Goal: Information Seeking & Learning: Learn about a topic

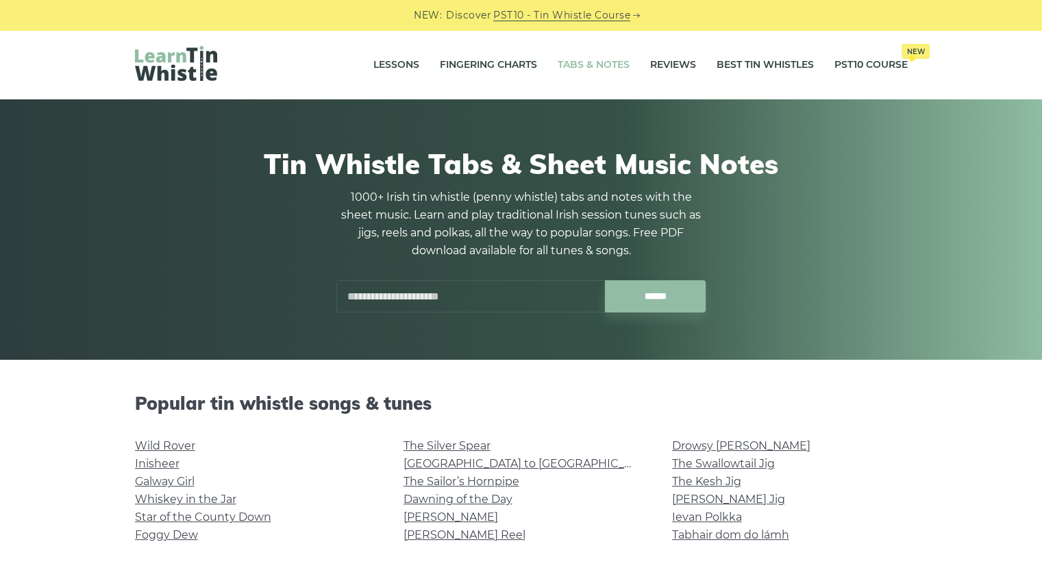
click at [477, 305] on input "text" at bounding box center [470, 296] width 268 height 32
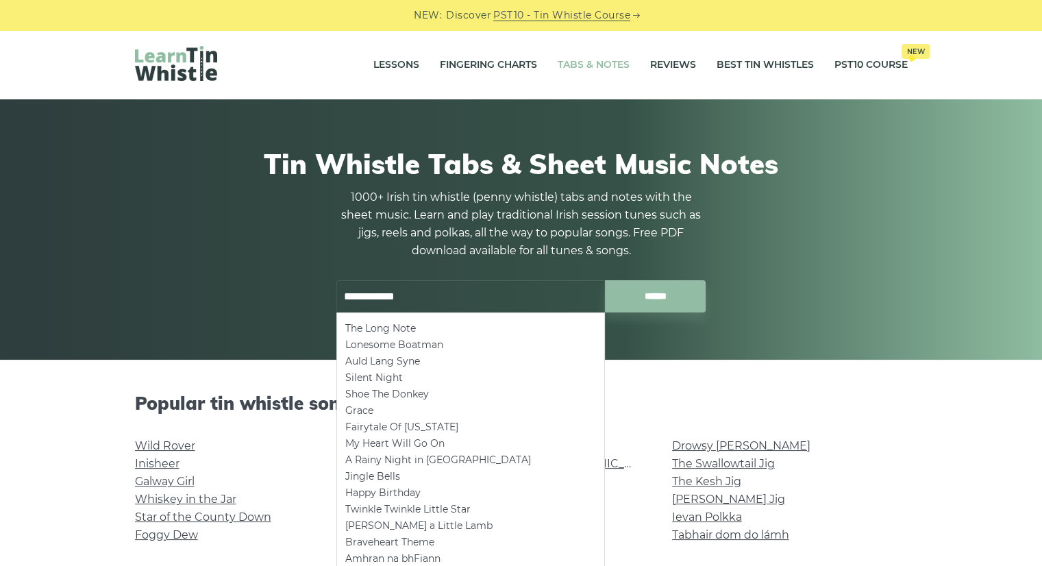
type input "**********"
click at [605, 280] on input "******" at bounding box center [655, 296] width 101 height 32
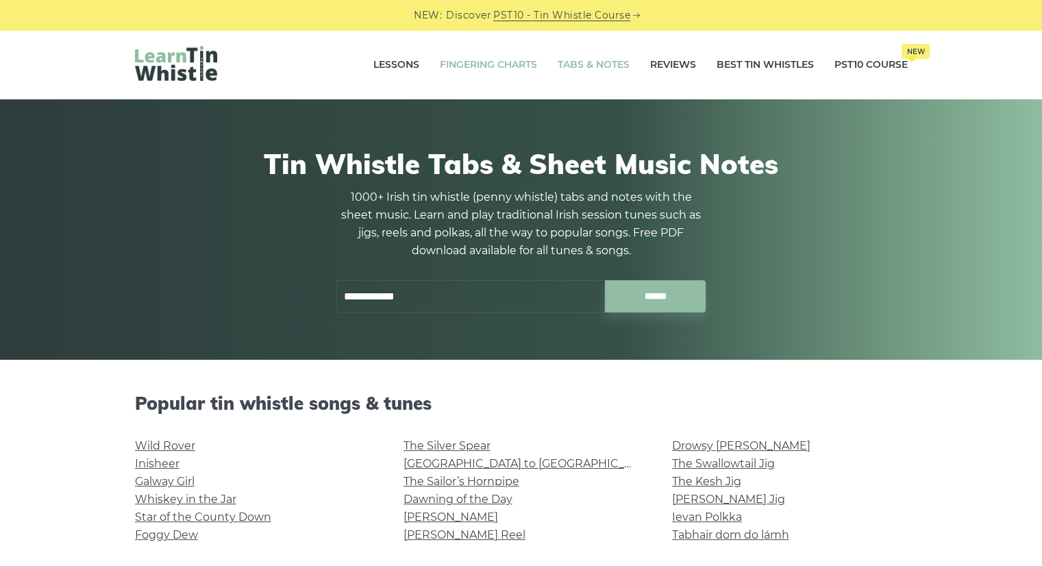
click at [490, 69] on link "Fingering Charts" at bounding box center [488, 65] width 97 height 34
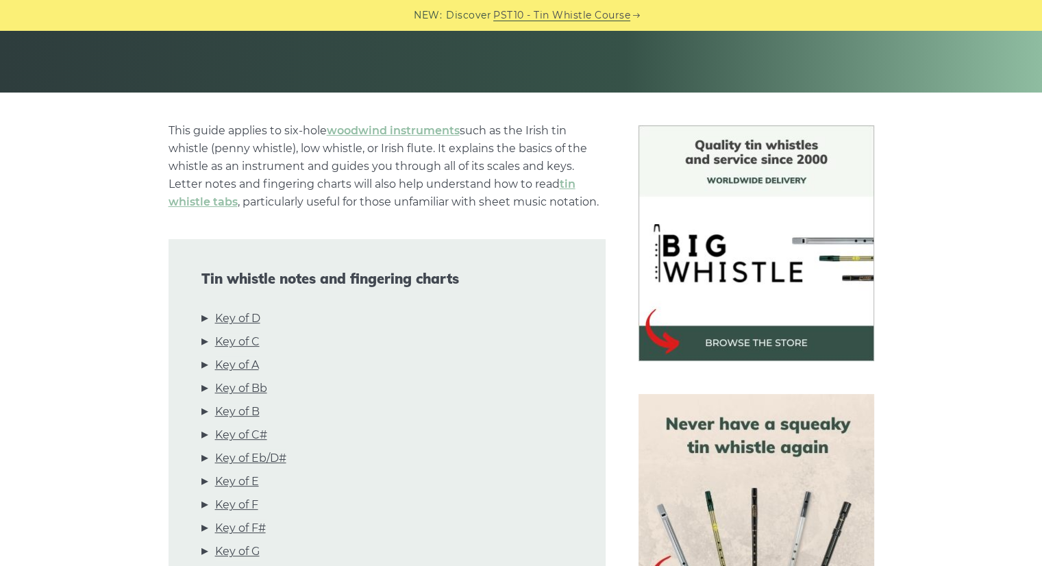
scroll to position [282, 0]
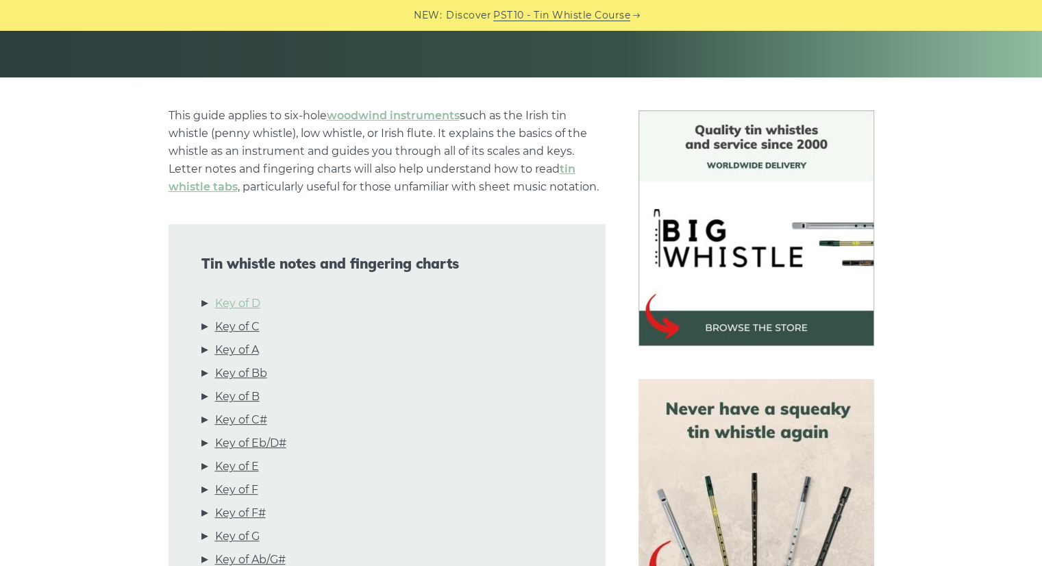
click at [247, 302] on link "Key of D" at bounding box center [237, 304] width 45 height 18
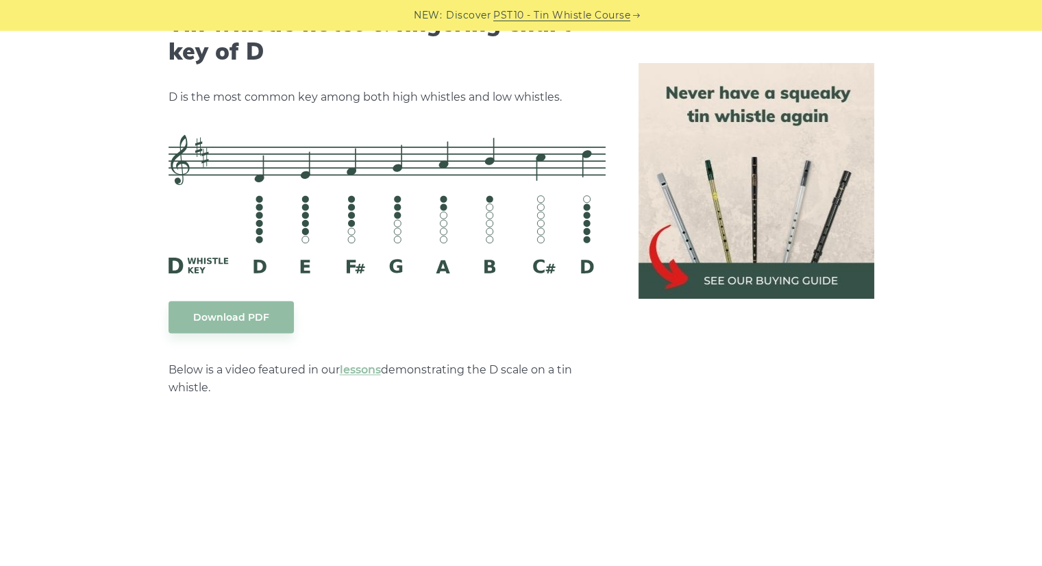
scroll to position [2175, 0]
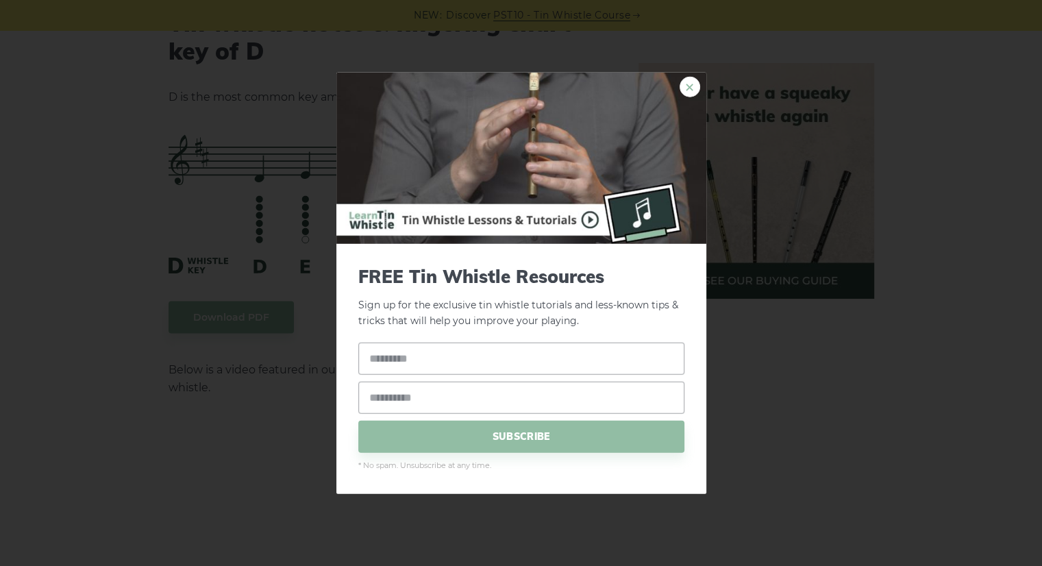
click at [695, 84] on link "×" at bounding box center [689, 87] width 21 height 21
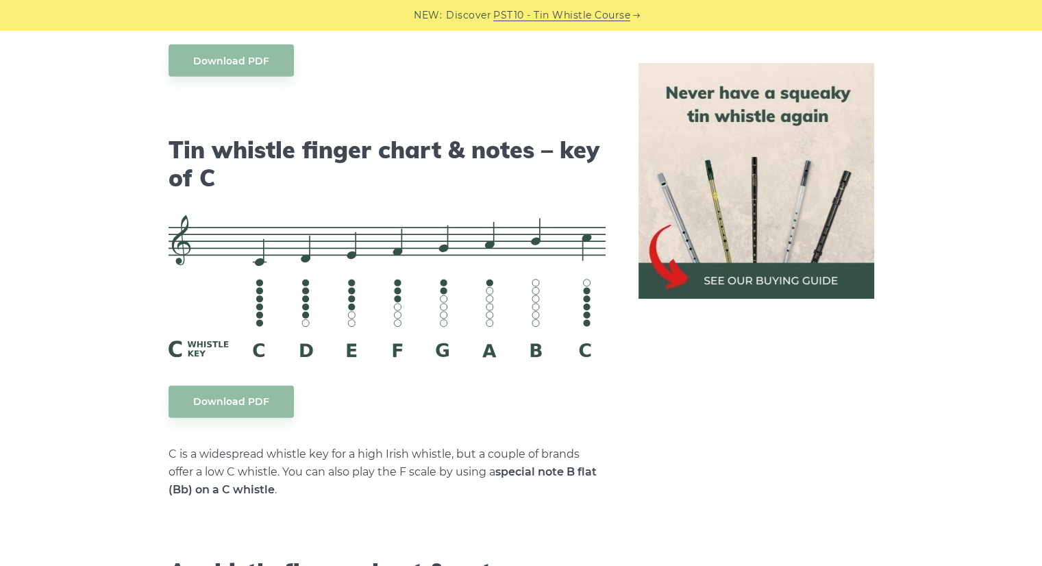
scroll to position [3329, 0]
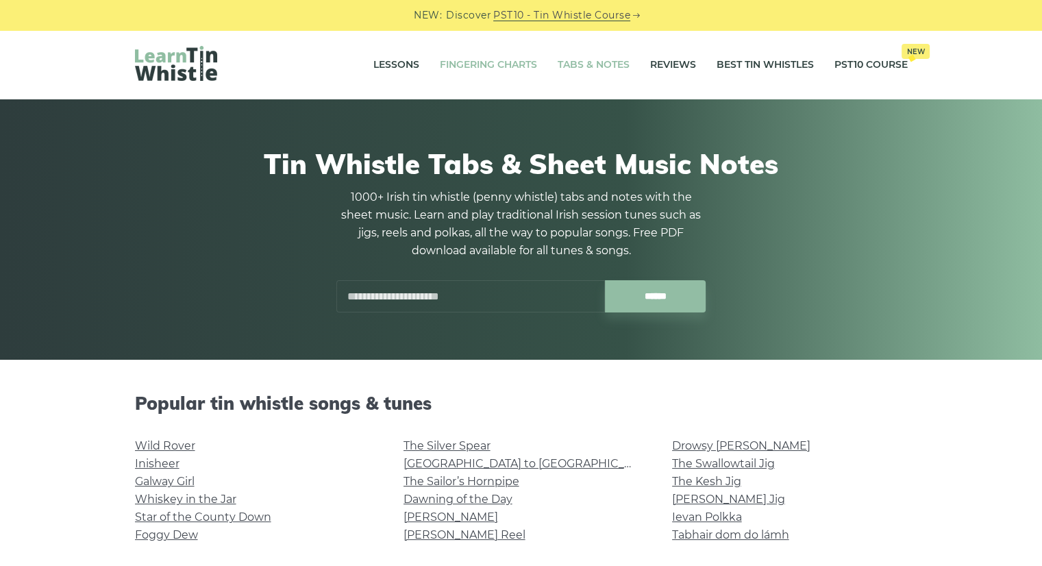
click at [482, 77] on link "Fingering Charts" at bounding box center [488, 65] width 97 height 34
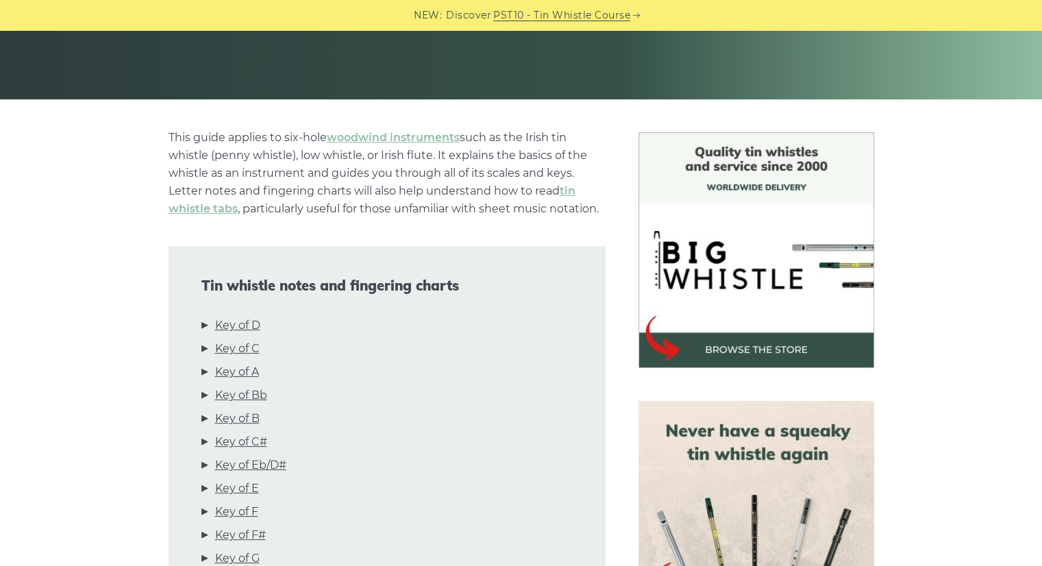
scroll to position [271, 0]
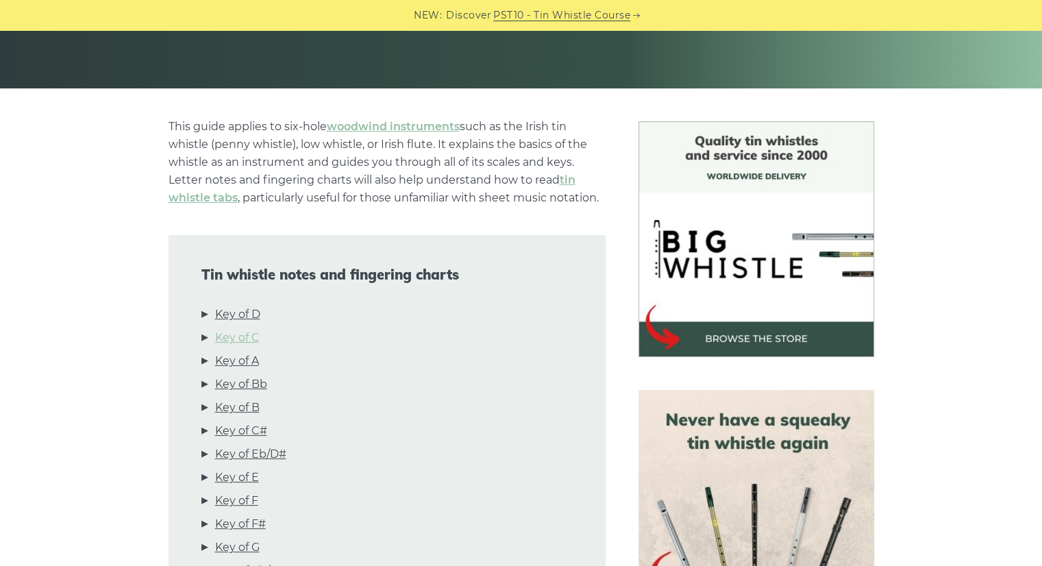
click at [239, 336] on link "Key of C" at bounding box center [237, 338] width 45 height 18
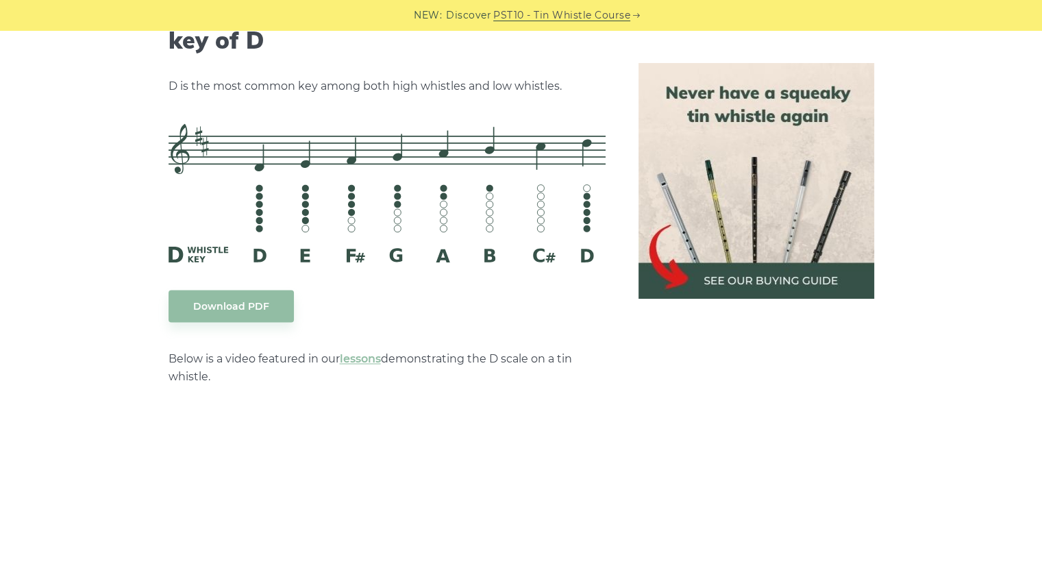
scroll to position [2186, 0]
